Goal: Task Accomplishment & Management: Manage account settings

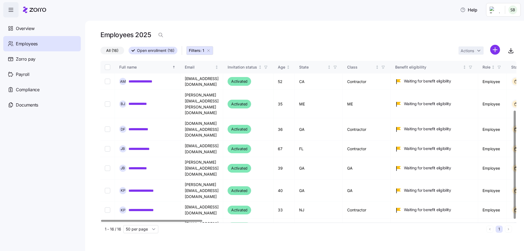
scroll to position [73, 0]
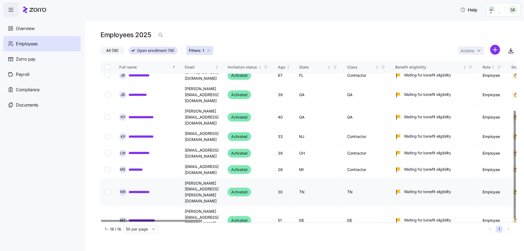
click at [141, 189] on link "**********" at bounding box center [143, 191] width 29 height 5
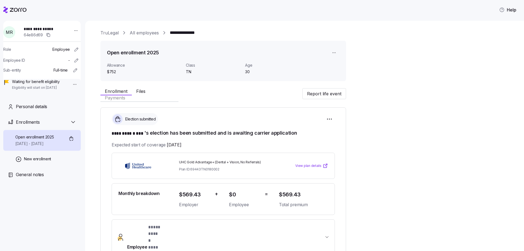
click at [78, 31] on div "**********" at bounding box center [42, 57] width 78 height 73
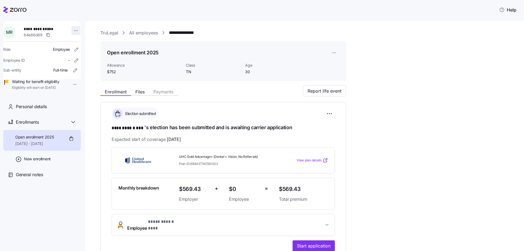
click at [74, 31] on html "**********" at bounding box center [262, 124] width 524 height 248
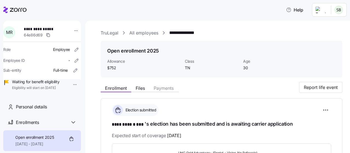
click at [14, 9] on icon at bounding box center [18, 10] width 17 height 4
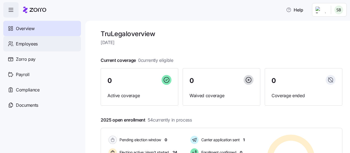
click at [44, 42] on div "Employees" at bounding box center [42, 43] width 78 height 15
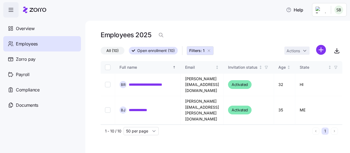
drag, startPoint x: 209, startPoint y: 51, endPoint x: 130, endPoint y: 139, distance: 118.7
click at [209, 51] on icon "button" at bounding box center [208, 50] width 4 height 4
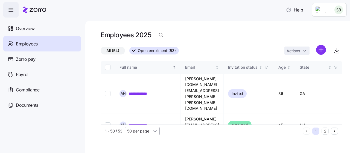
click at [134, 131] on input "50 per page" at bounding box center [142, 131] width 35 height 8
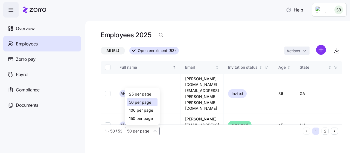
click at [137, 120] on span "150 per page" at bounding box center [141, 118] width 24 height 6
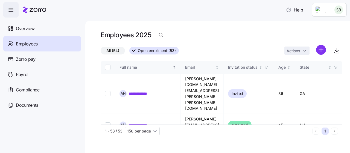
type input "150 per page"
click at [109, 91] on input "Select record 1" at bounding box center [107, 93] width 5 height 5
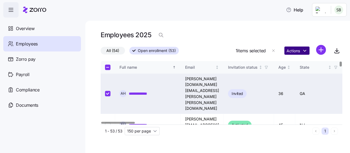
click at [301, 51] on html "**********" at bounding box center [175, 74] width 350 height 149
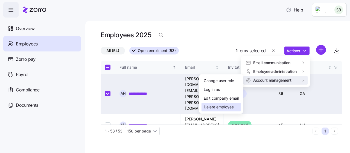
click at [221, 105] on div "Delete employee" at bounding box center [218, 107] width 30 height 6
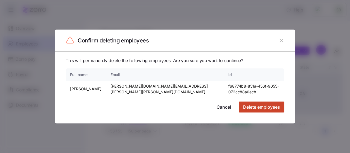
click at [257, 104] on span "Delete employees" at bounding box center [261, 107] width 37 height 7
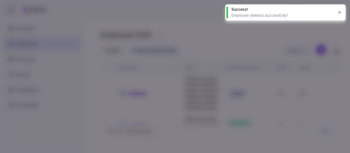
checkbox input "false"
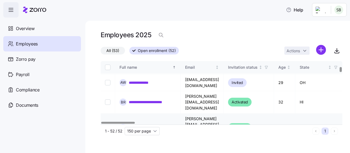
scroll to position [82, 0]
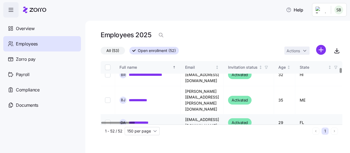
click at [108, 120] on input "Select record 7" at bounding box center [107, 122] width 5 height 5
checkbox input "true"
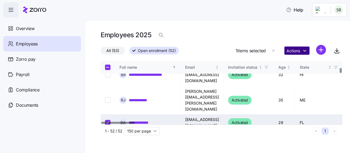
click at [303, 50] on html "**********" at bounding box center [175, 74] width 350 height 149
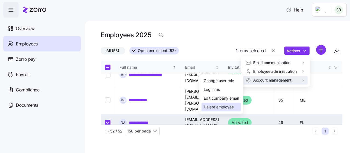
click at [214, 109] on div "Delete employee" at bounding box center [218, 107] width 30 height 6
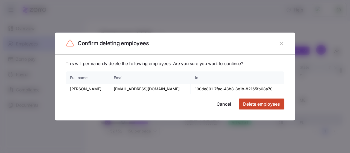
click at [274, 102] on span "Delete employees" at bounding box center [261, 104] width 37 height 7
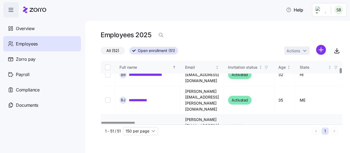
click at [108, 126] on input "Select record 7" at bounding box center [107, 128] width 5 height 5
checkbox input "true"
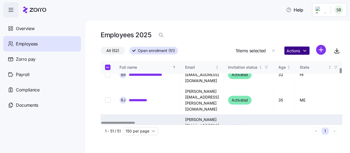
click at [295, 49] on html "**********" at bounding box center [175, 74] width 350 height 149
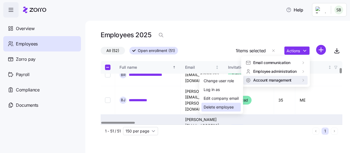
click at [223, 108] on div "Delete employee" at bounding box center [218, 107] width 30 height 6
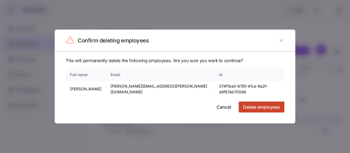
click at [263, 108] on button "Delete employees" at bounding box center [261, 106] width 46 height 11
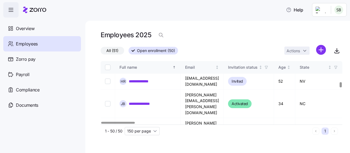
scroll to position [273, 0]
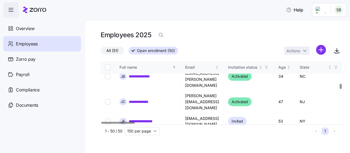
checkbox input "false"
click at [298, 50] on html "**********" at bounding box center [175, 74] width 350 height 149
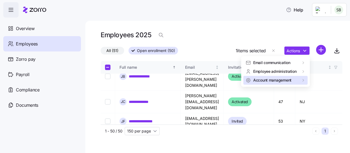
click at [279, 78] on span "Account management" at bounding box center [272, 79] width 38 height 5
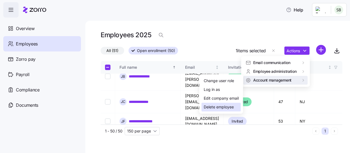
click at [223, 105] on div "Delete employee" at bounding box center [218, 107] width 30 height 6
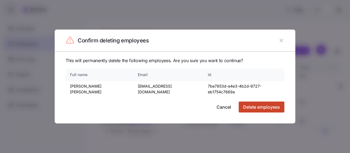
click at [268, 106] on span "Delete employees" at bounding box center [261, 107] width 37 height 7
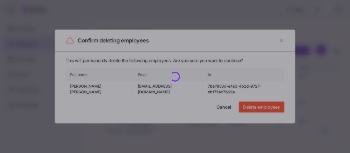
checkbox input "false"
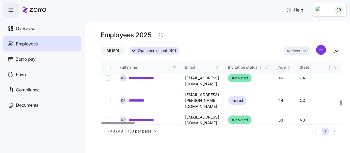
scroll to position [492, 0]
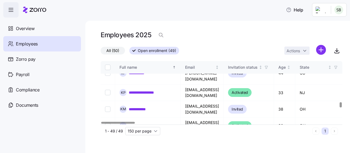
checkbox input "true"
click at [289, 51] on html "**********" at bounding box center [175, 74] width 350 height 149
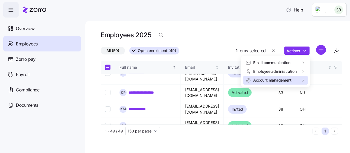
click at [289, 79] on span "Account management" at bounding box center [272, 79] width 38 height 5
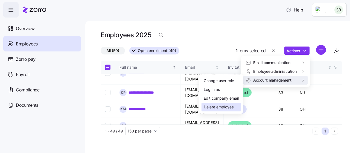
click at [225, 106] on div "Delete employee" at bounding box center [218, 107] width 30 height 6
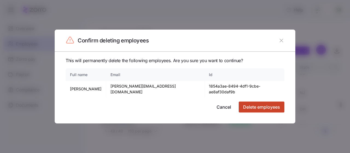
click at [258, 104] on span "Delete employees" at bounding box center [261, 107] width 37 height 7
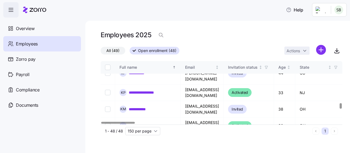
scroll to position [519, 0]
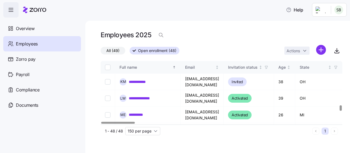
click at [291, 48] on html "**********" at bounding box center [175, 74] width 350 height 149
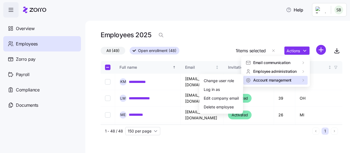
click at [287, 84] on div "Account management" at bounding box center [275, 80] width 64 height 9
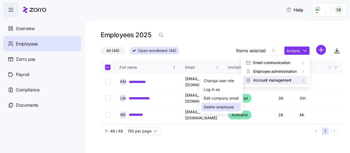
click at [225, 108] on div "Delete employee" at bounding box center [218, 107] width 30 height 6
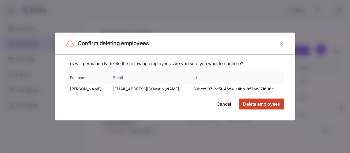
click at [249, 102] on span "Delete employees" at bounding box center [261, 104] width 37 height 7
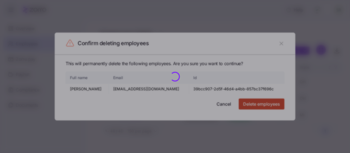
checkbox input "false"
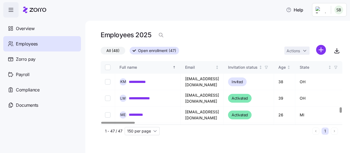
scroll to position [546, 0]
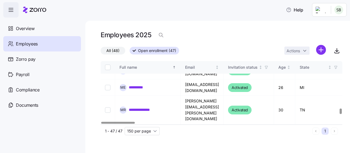
click at [294, 53] on html "**********" at bounding box center [175, 74] width 350 height 149
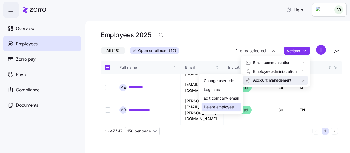
click at [215, 109] on div "Delete employee" at bounding box center [218, 107] width 30 height 6
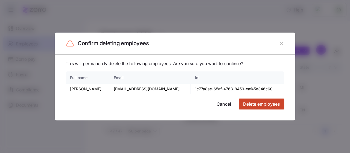
click at [266, 106] on span "Delete employees" at bounding box center [261, 104] width 37 height 7
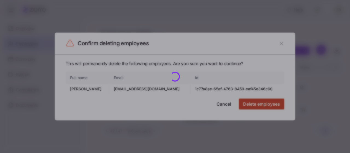
checkbox input "false"
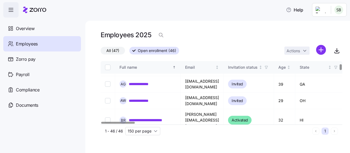
scroll to position [0, 0]
